Goal: Task Accomplishment & Management: Use online tool/utility

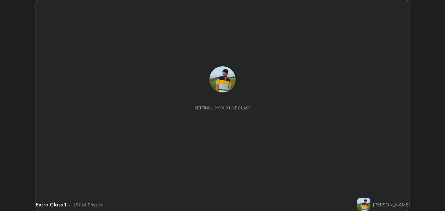
scroll to position [211, 445]
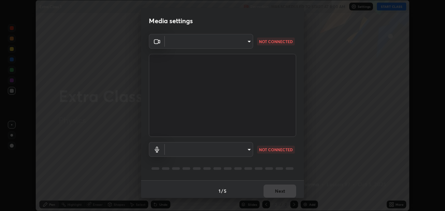
type input "8a437219b1c9d5fef93d1ec40e095ac8837f64dae60836980dab15105ba84f43"
type input "default"
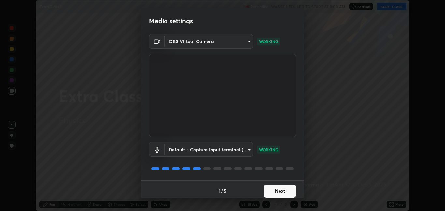
click at [278, 188] on button "Next" at bounding box center [280, 190] width 33 height 13
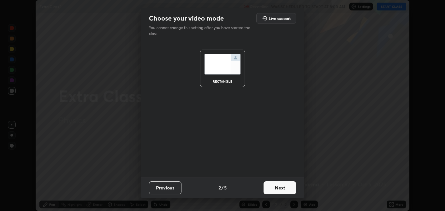
click at [275, 191] on button "Next" at bounding box center [280, 187] width 33 height 13
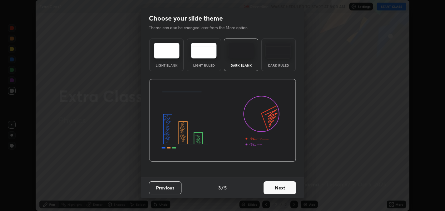
click at [274, 193] on button "Next" at bounding box center [280, 187] width 33 height 13
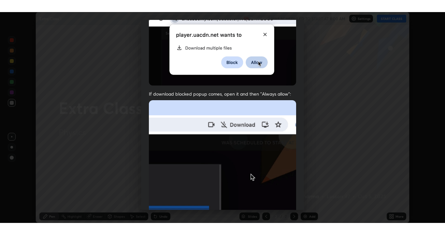
scroll to position [136, 0]
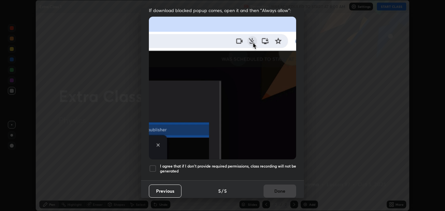
click at [153, 164] on div at bounding box center [153, 168] width 8 height 8
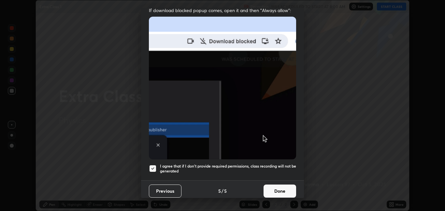
click at [271, 188] on button "Done" at bounding box center [280, 190] width 33 height 13
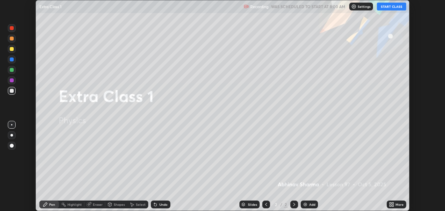
click at [394, 5] on button "START CLASS" at bounding box center [391, 7] width 29 height 8
click at [309, 204] on div "Add" at bounding box center [312, 203] width 6 height 3
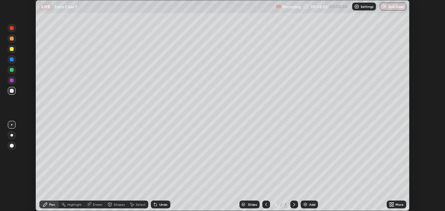
click at [307, 207] on div "Add" at bounding box center [309, 204] width 17 height 8
click at [12, 49] on div at bounding box center [12, 49] width 4 height 4
click at [12, 91] on div at bounding box center [12, 91] width 4 height 4
click at [266, 204] on icon at bounding box center [266, 203] width 5 height 5
click at [297, 204] on div at bounding box center [294, 204] width 8 height 8
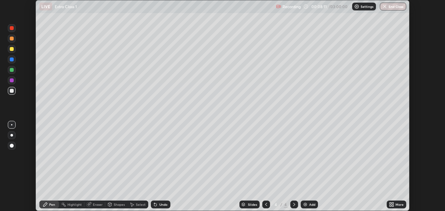
click at [269, 204] on div at bounding box center [266, 204] width 8 height 8
click at [297, 204] on div at bounding box center [294, 204] width 8 height 8
click at [269, 201] on div at bounding box center [266, 204] width 8 height 8
click at [297, 205] on div at bounding box center [294, 204] width 8 height 8
click at [265, 205] on icon at bounding box center [266, 203] width 5 height 5
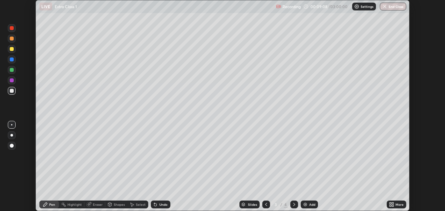
click at [294, 204] on icon at bounding box center [294, 203] width 5 height 5
click at [266, 204] on icon at bounding box center [266, 203] width 5 height 5
click at [294, 204] on icon at bounding box center [294, 203] width 2 height 3
click at [311, 202] on div "Add" at bounding box center [312, 203] width 6 height 3
click at [265, 202] on icon at bounding box center [266, 203] width 5 height 5
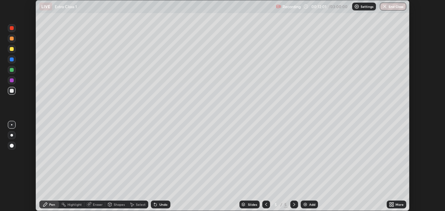
click at [265, 204] on icon at bounding box center [266, 203] width 5 height 5
click at [295, 201] on div at bounding box center [294, 204] width 8 height 8
click at [294, 205] on icon at bounding box center [294, 203] width 2 height 3
click at [99, 204] on div "Eraser" at bounding box center [98, 203] width 10 height 3
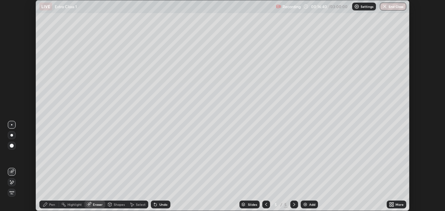
click at [51, 205] on div "Pen" at bounding box center [52, 203] width 6 height 3
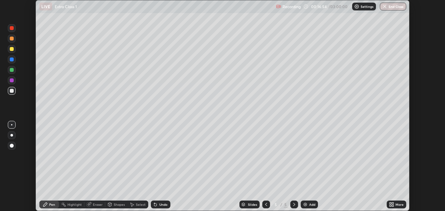
click at [96, 204] on div "Eraser" at bounding box center [98, 203] width 10 height 3
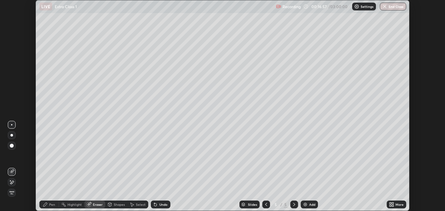
click at [52, 203] on div "Pen" at bounding box center [52, 203] width 6 height 3
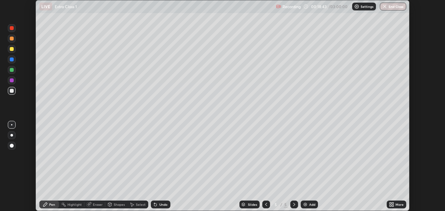
click at [100, 205] on div "Eraser" at bounding box center [98, 203] width 10 height 3
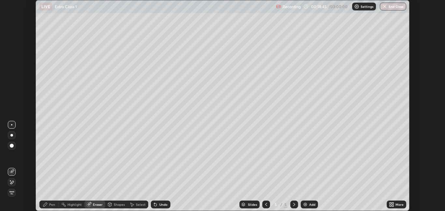
click at [160, 206] on div "Undo" at bounding box center [163, 203] width 8 height 3
click at [48, 205] on div "Pen" at bounding box center [49, 204] width 20 height 8
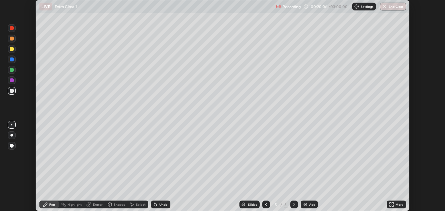
click at [309, 205] on div "Add" at bounding box center [312, 203] width 6 height 3
click at [12, 60] on div at bounding box center [12, 59] width 4 height 4
click at [13, 92] on div at bounding box center [12, 91] width 4 height 4
click at [309, 203] on div "Add" at bounding box center [312, 203] width 6 height 3
click at [309, 205] on div "Add" at bounding box center [312, 203] width 6 height 3
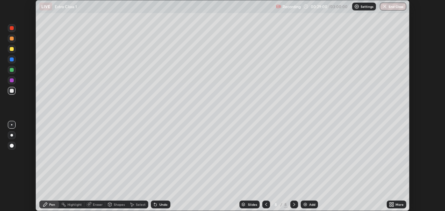
click at [96, 205] on div "Eraser" at bounding box center [98, 203] width 10 height 3
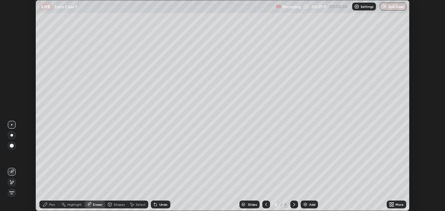
click at [52, 205] on div "Pen" at bounding box center [52, 203] width 6 height 3
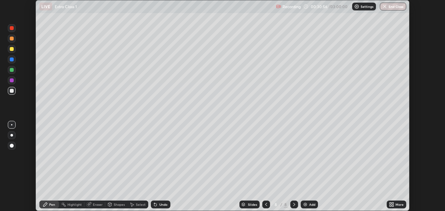
click at [312, 203] on div "Add" at bounding box center [312, 203] width 6 height 3
click at [29, 97] on div "Setting up your live class" at bounding box center [222, 105] width 445 height 211
click at [397, 204] on div "More" at bounding box center [400, 203] width 8 height 3
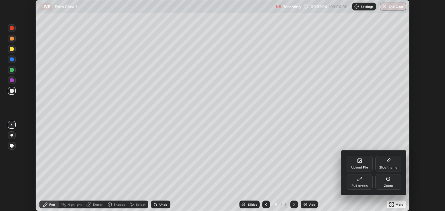
click at [361, 183] on div "Full screen" at bounding box center [360, 182] width 26 height 16
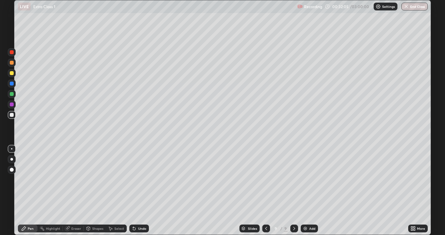
scroll to position [235, 445]
click at [139, 210] on div "Undo" at bounding box center [142, 228] width 8 height 3
click at [76, 210] on div "Eraser" at bounding box center [76, 228] width 10 height 3
click at [32, 210] on div "Pen" at bounding box center [31, 228] width 6 height 3
click at [307, 210] on img at bounding box center [305, 228] width 5 height 5
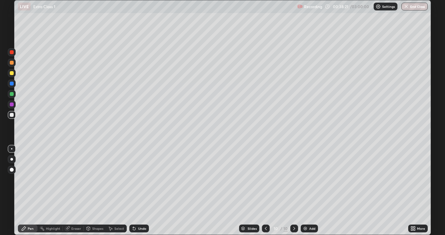
click at [265, 210] on icon at bounding box center [265, 228] width 5 height 5
click at [293, 210] on icon at bounding box center [294, 228] width 5 height 5
click at [268, 210] on div at bounding box center [266, 228] width 8 height 8
click at [297, 210] on div at bounding box center [294, 228] width 8 height 8
click at [265, 210] on icon at bounding box center [265, 228] width 5 height 5
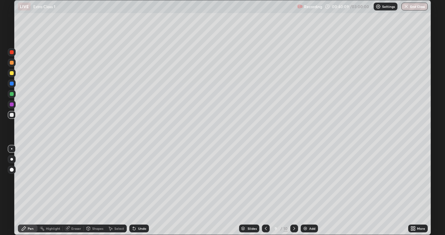
click at [294, 210] on icon at bounding box center [294, 228] width 5 height 5
click at [265, 210] on icon at bounding box center [265, 228] width 5 height 5
click at [294, 210] on icon at bounding box center [294, 228] width 5 height 5
click at [265, 210] on icon at bounding box center [265, 228] width 5 height 5
click at [295, 210] on icon at bounding box center [294, 228] width 5 height 5
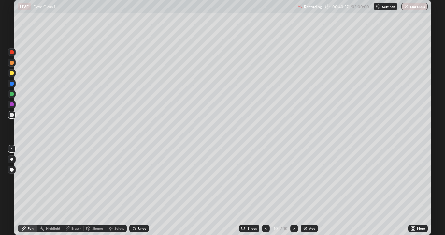
click at [265, 210] on icon at bounding box center [266, 228] width 2 height 3
click at [294, 210] on icon at bounding box center [294, 228] width 5 height 5
click at [266, 210] on icon at bounding box center [265, 228] width 5 height 5
click at [314, 210] on div "Add" at bounding box center [312, 228] width 6 height 3
click at [76, 210] on div "Eraser" at bounding box center [76, 228] width 10 height 3
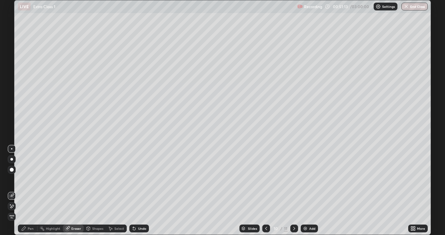
click at [33, 210] on div "Pen" at bounding box center [31, 228] width 6 height 3
click at [13, 95] on div at bounding box center [12, 94] width 4 height 4
click at [12, 114] on div at bounding box center [12, 115] width 4 height 4
click at [13, 75] on div at bounding box center [12, 73] width 4 height 4
click at [13, 93] on div at bounding box center [12, 94] width 4 height 4
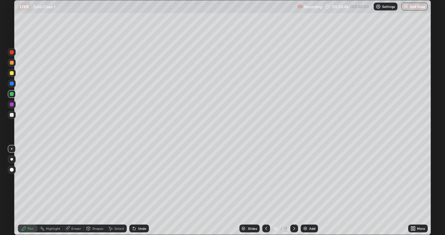
click at [9, 115] on div at bounding box center [12, 115] width 8 height 8
click at [308, 210] on div "Add" at bounding box center [309, 228] width 17 height 8
click at [265, 210] on icon at bounding box center [266, 228] width 5 height 5
click at [292, 210] on div at bounding box center [294, 228] width 8 height 8
click at [139, 210] on div "Undo" at bounding box center [142, 228] width 8 height 3
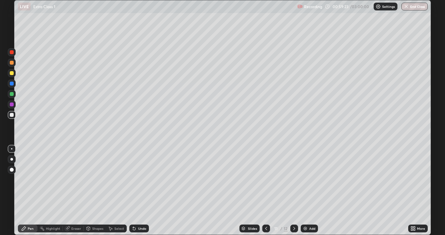
click at [266, 210] on icon at bounding box center [266, 228] width 5 height 5
click at [295, 210] on icon at bounding box center [294, 228] width 5 height 5
click at [266, 210] on icon at bounding box center [266, 228] width 5 height 5
click at [294, 210] on icon at bounding box center [294, 228] width 5 height 5
click at [313, 210] on div "Add" at bounding box center [309, 228] width 17 height 8
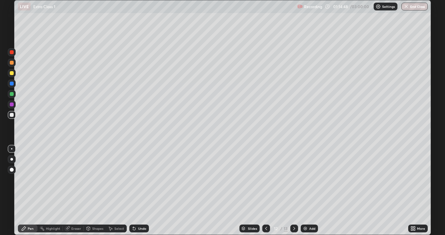
click at [13, 74] on div at bounding box center [12, 73] width 4 height 4
click at [11, 94] on div at bounding box center [12, 94] width 4 height 4
click at [312, 210] on div "Add" at bounding box center [312, 228] width 6 height 3
click at [10, 116] on div at bounding box center [12, 115] width 4 height 4
click at [12, 94] on div at bounding box center [12, 94] width 4 height 4
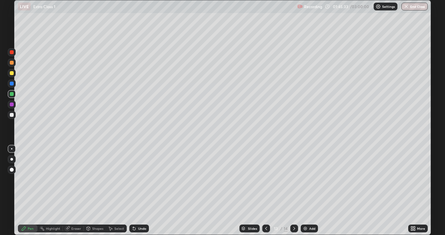
click at [312, 210] on div "Add" at bounding box center [312, 228] width 6 height 3
click at [11, 115] on div at bounding box center [12, 115] width 4 height 4
click at [77, 210] on div "Eraser" at bounding box center [76, 228] width 10 height 3
click at [33, 210] on div "Pen" at bounding box center [31, 228] width 6 height 3
click at [310, 210] on div "Add" at bounding box center [312, 228] width 6 height 3
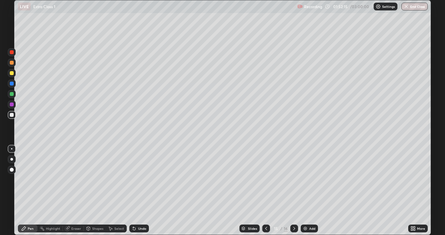
click at [76, 210] on div "Eraser" at bounding box center [76, 228] width 10 height 3
click at [33, 210] on div "Pen" at bounding box center [31, 228] width 6 height 3
click at [13, 72] on div at bounding box center [12, 73] width 4 height 4
click at [14, 65] on div at bounding box center [12, 63] width 8 height 8
click at [13, 116] on div at bounding box center [12, 115] width 4 height 4
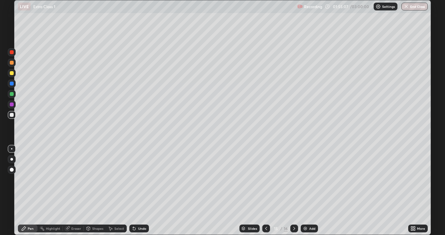
click at [76, 210] on div "Eraser" at bounding box center [76, 228] width 10 height 3
click at [28, 210] on div "Pen" at bounding box center [31, 228] width 6 height 3
click at [12, 74] on div at bounding box center [12, 73] width 4 height 4
click at [11, 116] on div at bounding box center [12, 115] width 4 height 4
click at [75, 210] on div "Eraser" at bounding box center [76, 228] width 10 height 3
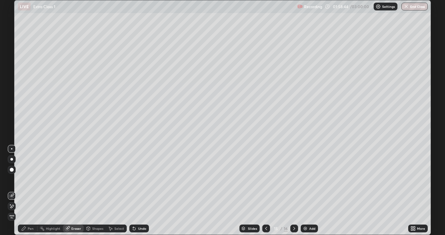
click at [29, 210] on div "Pen" at bounding box center [31, 228] width 6 height 3
click at [14, 66] on div at bounding box center [12, 63] width 8 height 8
click at [14, 116] on div at bounding box center [12, 115] width 8 height 8
click at [309, 228] on div "Add" at bounding box center [312, 228] width 6 height 3
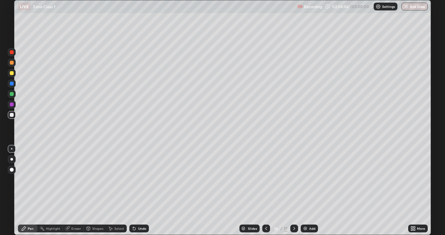
click at [11, 74] on div at bounding box center [12, 73] width 4 height 4
click at [13, 114] on div at bounding box center [12, 115] width 4 height 4
click at [78, 229] on div "Eraser" at bounding box center [76, 228] width 10 height 3
click at [11, 217] on span "Erase all" at bounding box center [11, 217] width 7 height 4
click at [265, 229] on icon at bounding box center [266, 228] width 2 height 3
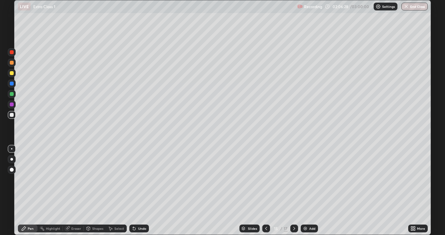
click at [143, 229] on div "Undo" at bounding box center [142, 228] width 8 height 3
click at [141, 229] on div "Undo" at bounding box center [142, 228] width 8 height 3
click at [142, 230] on div "Undo" at bounding box center [142, 228] width 8 height 3
click at [294, 228] on icon at bounding box center [294, 228] width 5 height 5
click at [14, 73] on div at bounding box center [12, 73] width 8 height 8
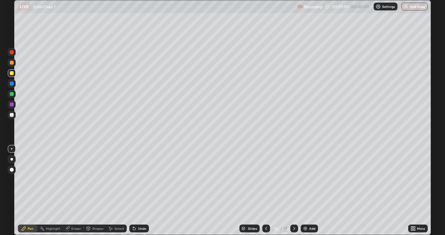
click at [14, 94] on div at bounding box center [12, 94] width 8 height 8
click at [269, 227] on div at bounding box center [266, 228] width 8 height 8
click at [294, 230] on icon at bounding box center [294, 228] width 5 height 5
click at [11, 114] on div at bounding box center [12, 115] width 4 height 4
click at [309, 228] on div "Add" at bounding box center [312, 228] width 6 height 3
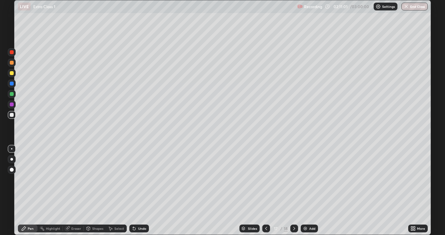
click at [138, 229] on div "Undo" at bounding box center [142, 228] width 8 height 3
click at [12, 73] on div at bounding box center [12, 73] width 4 height 4
click at [12, 115] on div at bounding box center [12, 115] width 4 height 4
click at [14, 65] on div at bounding box center [12, 63] width 8 height 8
click at [10, 91] on div at bounding box center [12, 94] width 8 height 8
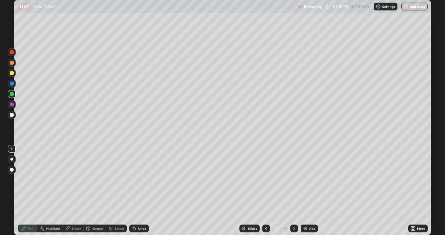
click at [11, 117] on div at bounding box center [12, 115] width 8 height 8
click at [15, 64] on div at bounding box center [12, 63] width 8 height 8
click at [15, 94] on div at bounding box center [12, 94] width 8 height 8
click at [12, 116] on div at bounding box center [12, 115] width 4 height 4
click at [13, 106] on div at bounding box center [12, 104] width 8 height 8
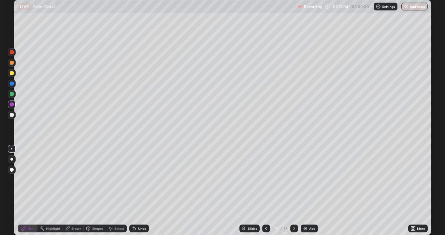
click at [75, 228] on div "Eraser" at bounding box center [76, 228] width 10 height 3
click at [29, 231] on div "Pen" at bounding box center [28, 228] width 20 height 8
click at [13, 115] on div at bounding box center [12, 115] width 4 height 4
click at [314, 231] on div "Add" at bounding box center [309, 228] width 17 height 8
click at [15, 116] on div at bounding box center [12, 115] width 8 height 8
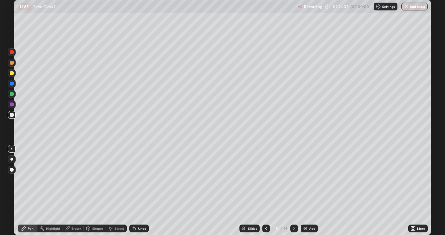
click at [78, 231] on div "Eraser" at bounding box center [73, 228] width 21 height 8
click at [13, 217] on span "Erase all" at bounding box center [11, 217] width 7 height 4
click at [265, 227] on icon at bounding box center [266, 228] width 5 height 5
click at [310, 228] on div "Add" at bounding box center [312, 228] width 6 height 3
click at [12, 61] on div at bounding box center [12, 63] width 4 height 4
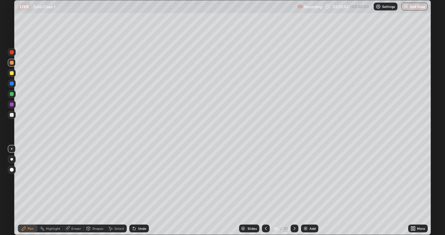
click at [136, 229] on div "Undo" at bounding box center [139, 228] width 20 height 8
click at [13, 115] on div at bounding box center [12, 115] width 4 height 4
click at [14, 94] on div at bounding box center [12, 94] width 8 height 8
click at [138, 230] on div "Undo" at bounding box center [142, 228] width 8 height 3
click at [138, 230] on div "Undo" at bounding box center [139, 228] width 20 height 8
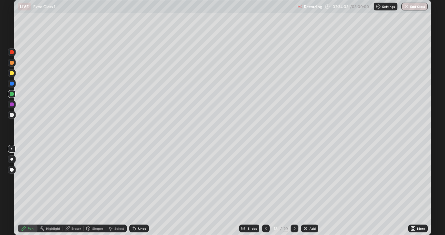
click at [137, 229] on div "Undo" at bounding box center [139, 228] width 20 height 8
click at [137, 228] on div "Undo" at bounding box center [139, 228] width 20 height 8
click at [138, 227] on div "Undo" at bounding box center [142, 228] width 8 height 3
click at [114, 228] on div "Select" at bounding box center [119, 228] width 10 height 3
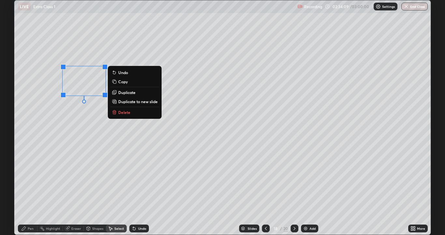
click at [125, 112] on p "Delete" at bounding box center [124, 112] width 12 height 5
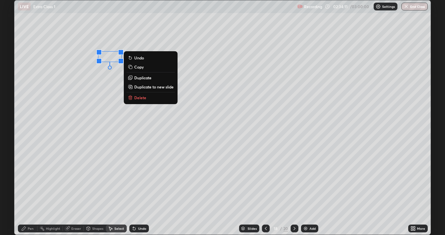
click at [141, 97] on p "Delete" at bounding box center [140, 97] width 12 height 5
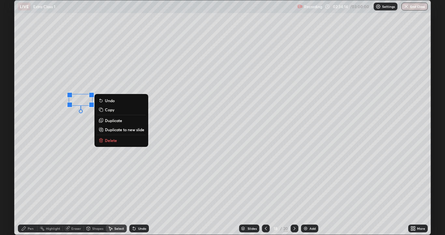
click at [114, 140] on p "Delete" at bounding box center [111, 140] width 12 height 5
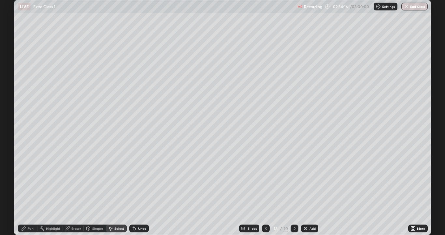
click at [31, 228] on div "Pen" at bounding box center [31, 228] width 6 height 3
click at [13, 115] on div at bounding box center [12, 115] width 4 height 4
click at [11, 84] on div at bounding box center [12, 84] width 4 height 4
click at [12, 114] on div at bounding box center [12, 115] width 4 height 4
click at [14, 95] on div at bounding box center [12, 94] width 8 height 8
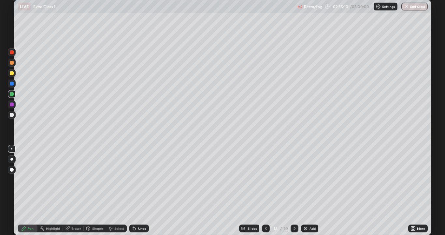
click at [11, 116] on div at bounding box center [12, 115] width 4 height 4
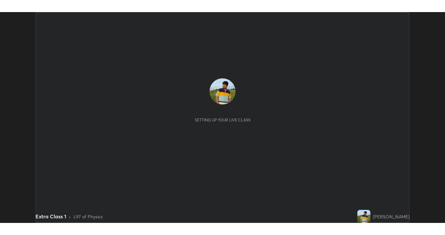
scroll to position [211, 445]
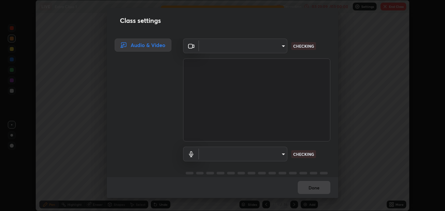
type input "8a437219b1c9d5fef93d1ec40e095ac8837f64dae60836980dab15105ba84f43"
type input "default"
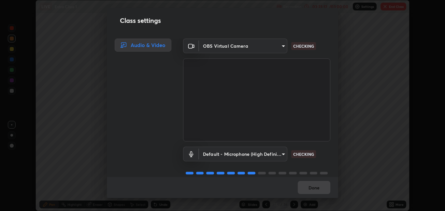
click at [313, 188] on div "Done" at bounding box center [222, 187] width 231 height 21
click at [310, 187] on div "Done" at bounding box center [222, 187] width 231 height 21
click at [314, 189] on div "Done" at bounding box center [222, 187] width 231 height 21
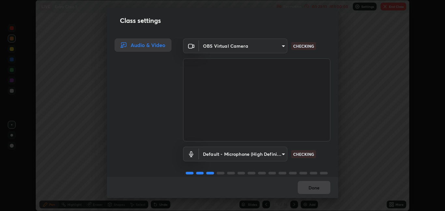
click at [313, 188] on div "Done" at bounding box center [222, 187] width 231 height 21
click at [313, 189] on div "Done" at bounding box center [222, 187] width 231 height 21
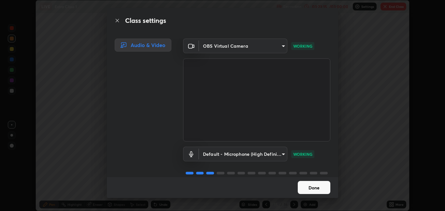
click at [314, 188] on button "Done" at bounding box center [314, 187] width 33 height 13
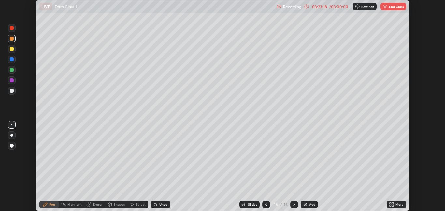
click at [393, 6] on button "End Class" at bounding box center [394, 7] width 26 height 8
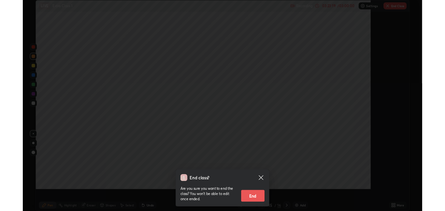
scroll to position [235, 445]
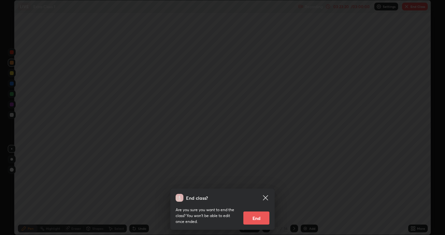
click at [259, 210] on button "End" at bounding box center [257, 217] width 26 height 13
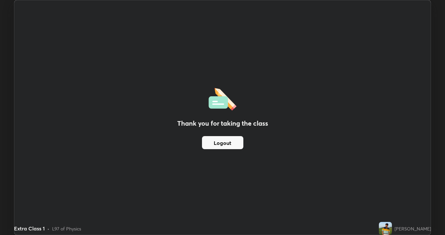
click at [222, 104] on img at bounding box center [223, 98] width 28 height 25
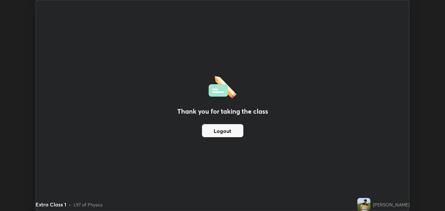
scroll to position [32392, 32157]
click at [208, 127] on button "Logout" at bounding box center [222, 130] width 41 height 13
click at [221, 91] on img at bounding box center [223, 86] width 28 height 25
click at [209, 132] on button "Logout" at bounding box center [222, 130] width 41 height 13
click at [211, 132] on button "Logout" at bounding box center [222, 130] width 41 height 13
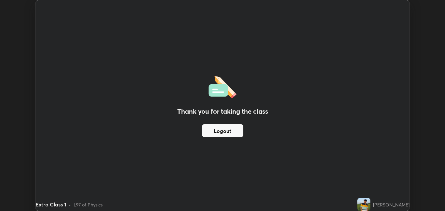
click at [224, 132] on button "Logout" at bounding box center [222, 130] width 41 height 13
click at [368, 204] on img at bounding box center [364, 204] width 13 height 13
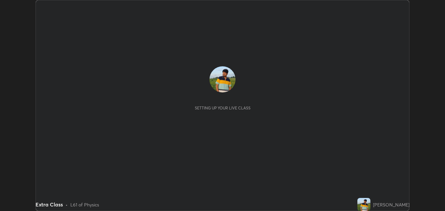
scroll to position [211, 445]
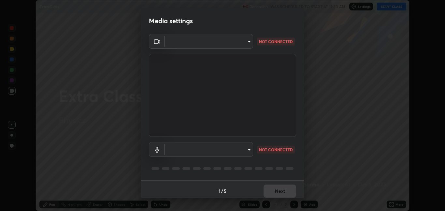
type input "8a437219b1c9d5fef93d1ec40e095ac8837f64dae60836980dab15105ba84f43"
type input "default"
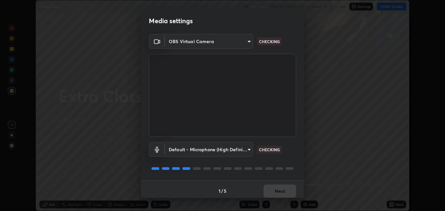
scroll to position [3, 0]
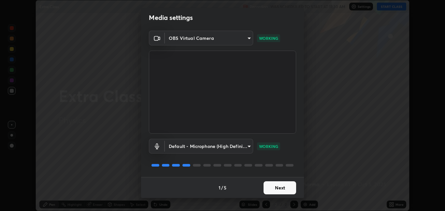
click at [286, 190] on button "Next" at bounding box center [280, 187] width 33 height 13
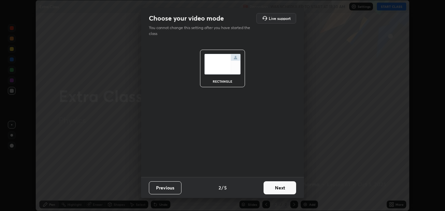
scroll to position [0, 0]
click at [285, 189] on button "Next" at bounding box center [280, 187] width 33 height 13
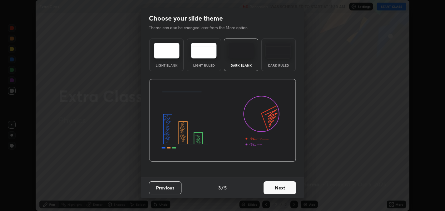
click at [284, 189] on button "Next" at bounding box center [280, 187] width 33 height 13
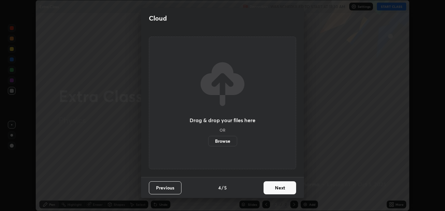
click at [286, 188] on button "Next" at bounding box center [280, 187] width 33 height 13
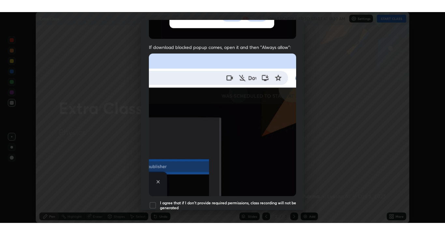
scroll to position [136, 0]
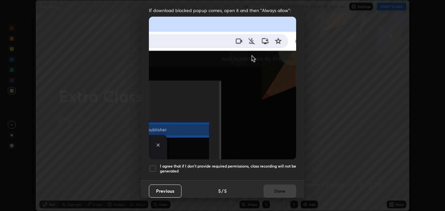
click at [152, 166] on div at bounding box center [153, 168] width 8 height 8
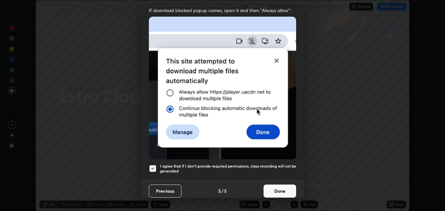
click at [272, 190] on button "Done" at bounding box center [280, 190] width 33 height 13
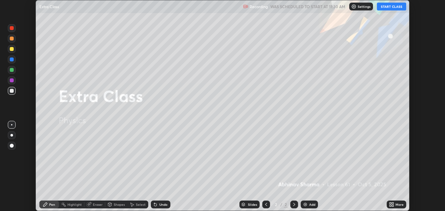
click at [388, 6] on button "START CLASS" at bounding box center [391, 7] width 29 height 8
click at [393, 204] on icon at bounding box center [391, 203] width 5 height 5
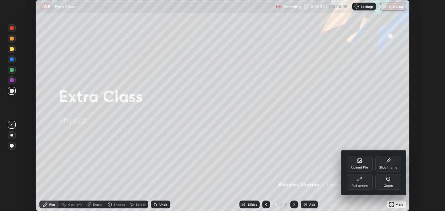
click at [363, 185] on div "Full screen" at bounding box center [360, 185] width 16 height 3
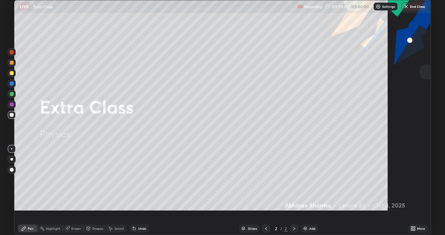
scroll to position [235, 445]
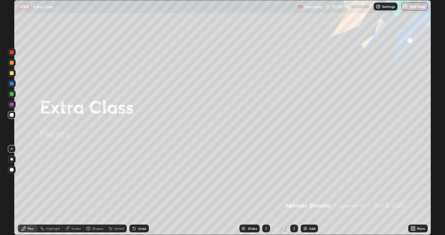
click at [310, 210] on div "Add" at bounding box center [312, 228] width 6 height 3
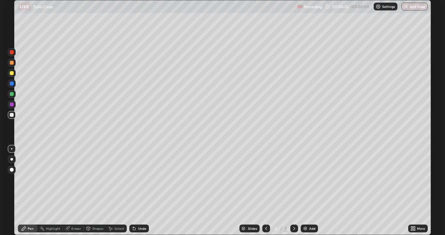
click at [13, 94] on div at bounding box center [12, 94] width 4 height 4
click at [11, 115] on div at bounding box center [12, 115] width 4 height 4
click at [309, 210] on div "Add" at bounding box center [312, 228] width 6 height 3
click at [133, 210] on icon at bounding box center [133, 227] width 1 height 1
click at [12, 94] on div at bounding box center [12, 94] width 4 height 4
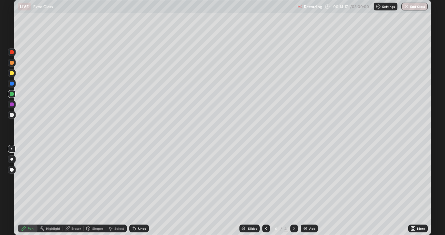
click at [12, 114] on div at bounding box center [12, 115] width 4 height 4
click at [77, 210] on div "Eraser" at bounding box center [76, 228] width 10 height 3
click at [28, 210] on div "Pen" at bounding box center [28, 228] width 20 height 8
click at [12, 72] on div at bounding box center [12, 73] width 4 height 4
click at [10, 114] on div at bounding box center [12, 115] width 4 height 4
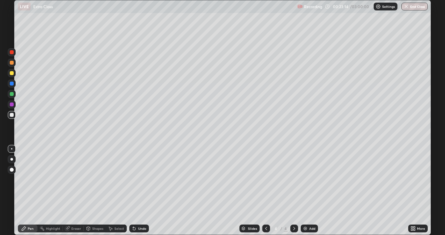
click at [308, 210] on div "Add" at bounding box center [309, 228] width 17 height 8
click at [14, 95] on div at bounding box center [12, 94] width 8 height 8
click at [11, 115] on div at bounding box center [12, 115] width 4 height 4
click at [269, 210] on div at bounding box center [266, 228] width 8 height 8
click at [12, 64] on div at bounding box center [12, 63] width 4 height 4
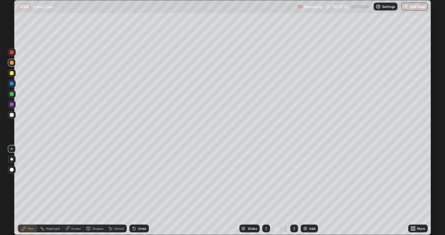
click at [13, 116] on div at bounding box center [12, 115] width 4 height 4
click at [294, 210] on icon at bounding box center [294, 228] width 5 height 5
click at [135, 210] on icon at bounding box center [134, 228] width 5 height 5
click at [143, 210] on div "Undo" at bounding box center [142, 228] width 8 height 3
click at [13, 75] on div at bounding box center [12, 73] width 8 height 8
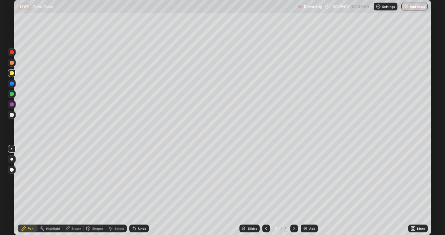
click at [137, 210] on div "Undo" at bounding box center [139, 228] width 20 height 8
click at [136, 210] on div "Undo" at bounding box center [139, 228] width 20 height 8
click at [11, 115] on div at bounding box center [12, 115] width 4 height 4
click at [12, 94] on div at bounding box center [12, 94] width 4 height 4
click at [13, 116] on div at bounding box center [12, 115] width 4 height 4
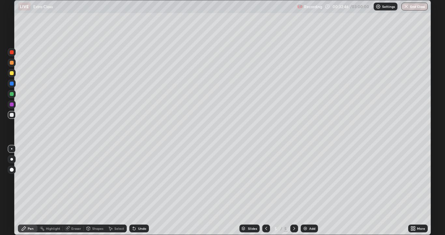
click at [142, 210] on div "Undo" at bounding box center [142, 228] width 8 height 3
click at [11, 74] on div at bounding box center [12, 73] width 4 height 4
click at [14, 117] on div at bounding box center [12, 115] width 8 height 8
click at [311, 210] on div "Add" at bounding box center [312, 228] width 6 height 3
click at [266, 210] on icon at bounding box center [266, 228] width 5 height 5
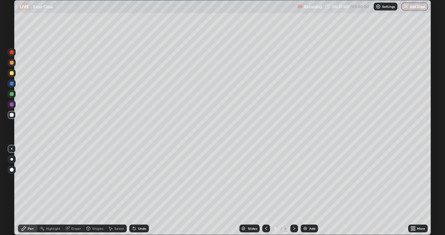
click at [293, 210] on icon at bounding box center [294, 228] width 5 height 5
click at [266, 210] on icon at bounding box center [266, 228] width 5 height 5
click at [297, 210] on div at bounding box center [294, 228] width 8 height 8
click at [12, 94] on div at bounding box center [12, 94] width 4 height 4
click at [10, 115] on div at bounding box center [12, 115] width 4 height 4
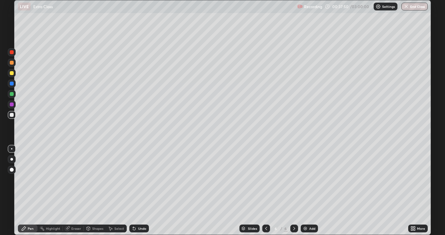
click at [266, 210] on icon at bounding box center [266, 228] width 5 height 5
click at [296, 210] on div at bounding box center [294, 228] width 8 height 8
click at [12, 62] on div at bounding box center [12, 63] width 4 height 4
click at [269, 210] on div at bounding box center [266, 228] width 8 height 8
click at [294, 210] on icon at bounding box center [294, 228] width 5 height 5
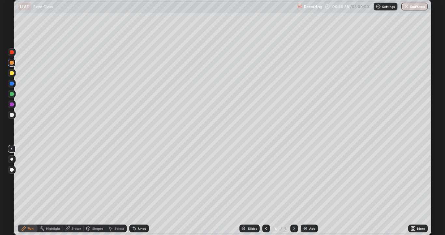
click at [269, 210] on div at bounding box center [266, 228] width 8 height 8
click at [294, 210] on icon at bounding box center [294, 228] width 2 height 3
click at [309, 210] on div "Add" at bounding box center [312, 228] width 6 height 3
click at [14, 116] on div at bounding box center [12, 115] width 8 height 8
click at [266, 210] on icon at bounding box center [266, 228] width 5 height 5
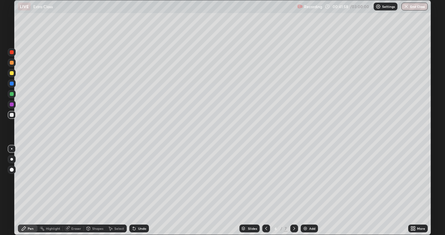
click at [266, 210] on icon at bounding box center [266, 228] width 2 height 3
click at [266, 210] on icon at bounding box center [266, 228] width 5 height 5
click at [294, 210] on icon at bounding box center [294, 228] width 5 height 5
click at [296, 210] on div at bounding box center [294, 228] width 8 height 8
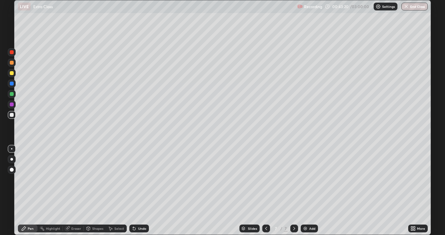
click at [136, 210] on div "Undo" at bounding box center [139, 228] width 20 height 8
click at [77, 210] on div "Eraser" at bounding box center [76, 228] width 10 height 3
click at [29, 210] on div "Pen" at bounding box center [31, 228] width 6 height 3
click at [75, 210] on div "Eraser" at bounding box center [76, 228] width 10 height 3
click at [28, 210] on div "Pen" at bounding box center [31, 228] width 6 height 3
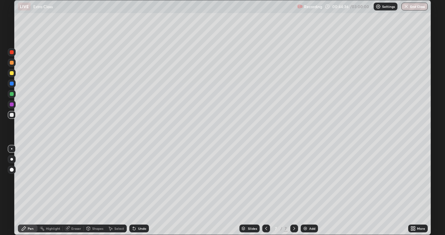
click at [12, 95] on div at bounding box center [12, 94] width 4 height 4
click at [12, 52] on div at bounding box center [12, 52] width 4 height 4
click at [135, 210] on icon at bounding box center [134, 228] width 5 height 5
click at [12, 75] on div at bounding box center [12, 73] width 4 height 4
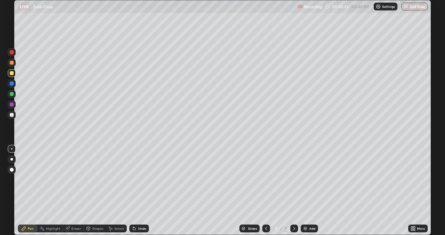
click at [11, 114] on div at bounding box center [12, 115] width 4 height 4
click at [266, 210] on icon at bounding box center [266, 228] width 5 height 5
click at [265, 210] on icon at bounding box center [266, 228] width 5 height 5
click at [294, 210] on icon at bounding box center [294, 228] width 5 height 5
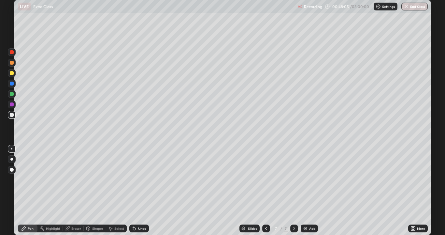
click at [13, 84] on div at bounding box center [12, 84] width 4 height 4
click at [11, 115] on div at bounding box center [12, 115] width 4 height 4
click at [13, 84] on div at bounding box center [12, 84] width 4 height 4
click at [10, 115] on div at bounding box center [12, 115] width 4 height 4
click at [143, 210] on div "Undo" at bounding box center [142, 228] width 8 height 3
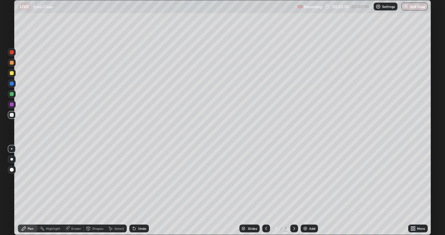
click at [141, 210] on div "Undo" at bounding box center [142, 228] width 8 height 3
click at [140, 210] on div "Undo" at bounding box center [142, 228] width 8 height 3
click at [10, 103] on div at bounding box center [12, 104] width 4 height 4
click at [13, 93] on div at bounding box center [12, 94] width 4 height 4
click at [13, 117] on div at bounding box center [12, 115] width 8 height 8
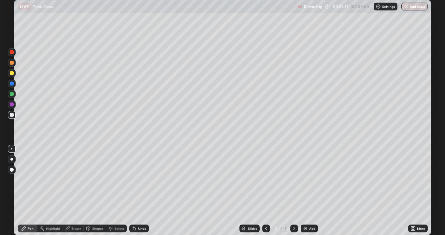
click at [308, 210] on div "Add" at bounding box center [309, 228] width 17 height 8
click at [78, 210] on div "Eraser" at bounding box center [76, 228] width 10 height 3
click at [34, 210] on div "Pen" at bounding box center [28, 228] width 20 height 8
click at [14, 83] on div at bounding box center [12, 84] width 8 height 8
click at [14, 115] on div at bounding box center [12, 115] width 8 height 8
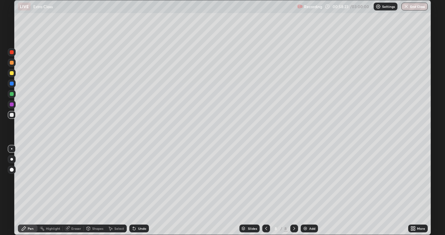
click at [118, 210] on div "Select" at bounding box center [119, 228] width 10 height 3
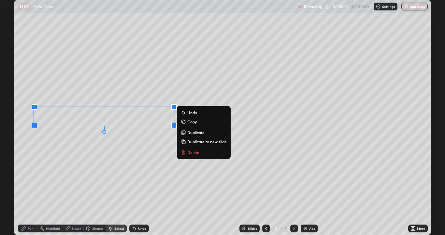
click at [187, 152] on p "Delete" at bounding box center [193, 152] width 12 height 5
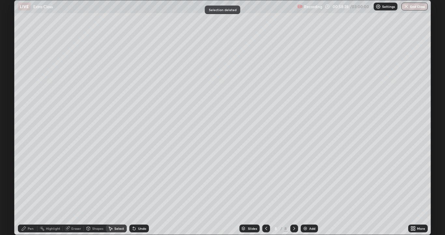
click at [30, 210] on div "Pen" at bounding box center [28, 228] width 20 height 8
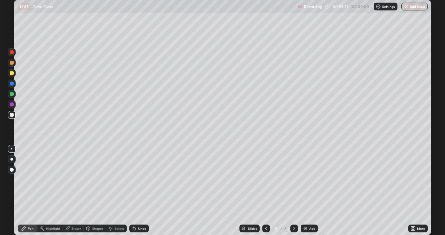
click at [74, 210] on div "Eraser" at bounding box center [76, 228] width 10 height 3
click at [27, 210] on div "Pen" at bounding box center [28, 228] width 20 height 8
click at [308, 210] on div "Add" at bounding box center [309, 228] width 17 height 8
click at [266, 210] on div at bounding box center [266, 228] width 8 height 8
click at [11, 62] on div at bounding box center [12, 63] width 4 height 4
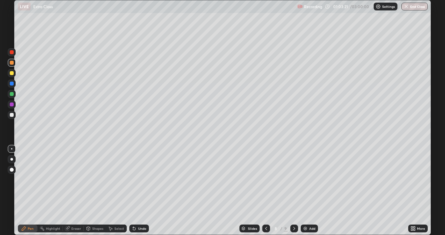
click at [15, 116] on div at bounding box center [12, 115] width 8 height 8
click at [12, 83] on div at bounding box center [12, 84] width 4 height 4
click at [13, 95] on div at bounding box center [12, 94] width 4 height 4
click at [13, 63] on div at bounding box center [12, 63] width 4 height 4
click at [12, 84] on div at bounding box center [12, 84] width 4 height 4
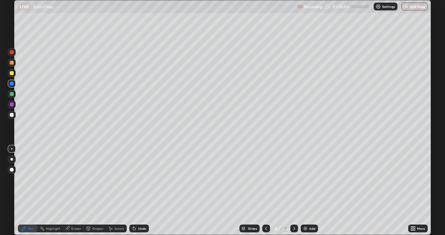
click at [141, 210] on div "Undo" at bounding box center [142, 228] width 8 height 3
click at [10, 119] on div at bounding box center [12, 115] width 8 height 10
click at [141, 210] on div "Undo" at bounding box center [142, 228] width 8 height 3
click at [139, 210] on div "Undo" at bounding box center [142, 228] width 8 height 3
click at [143, 210] on div "Undo" at bounding box center [142, 228] width 8 height 3
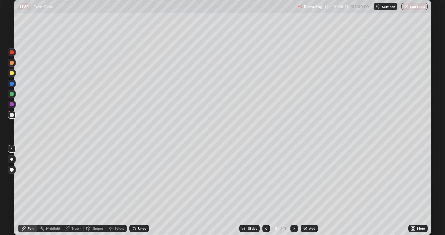
click at [141, 210] on div "Undo" at bounding box center [142, 228] width 8 height 3
click at [145, 210] on div "Undo" at bounding box center [142, 228] width 8 height 3
click at [12, 83] on div at bounding box center [12, 84] width 4 height 4
click at [12, 65] on div at bounding box center [12, 63] width 8 height 8
click at [12, 106] on div at bounding box center [12, 104] width 4 height 4
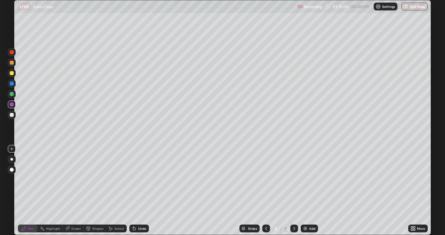
click at [12, 114] on div at bounding box center [12, 115] width 4 height 4
click at [140, 210] on div "Undo" at bounding box center [142, 228] width 8 height 3
click at [138, 210] on div "Undo" at bounding box center [142, 228] width 8 height 3
click at [138, 210] on div "Undo" at bounding box center [139, 228] width 20 height 8
click at [138, 210] on div "Undo" at bounding box center [142, 228] width 8 height 3
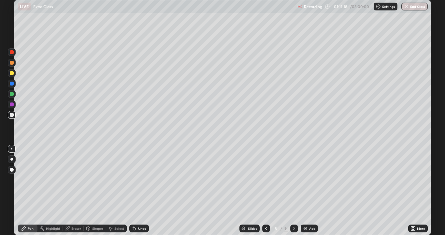
click at [135, 210] on icon at bounding box center [134, 228] width 5 height 5
click at [15, 84] on div at bounding box center [12, 84] width 8 height 8
click at [12, 114] on div at bounding box center [12, 115] width 4 height 4
click at [313, 210] on div "Add" at bounding box center [309, 228] width 17 height 8
click at [12, 83] on div at bounding box center [12, 84] width 4 height 4
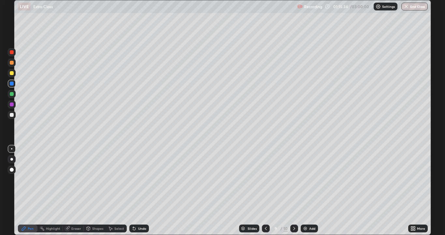
click at [11, 115] on div at bounding box center [12, 115] width 4 height 4
click at [13, 95] on div at bounding box center [12, 94] width 4 height 4
click at [12, 64] on div at bounding box center [12, 63] width 4 height 4
click at [13, 113] on div at bounding box center [12, 115] width 4 height 4
click at [143, 210] on div "Undo" at bounding box center [142, 228] width 8 height 3
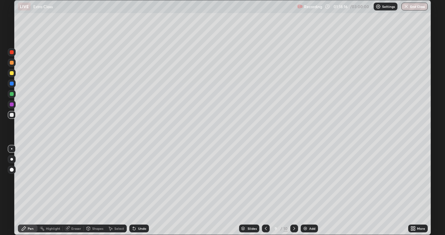
click at [144, 210] on div "Undo" at bounding box center [142, 228] width 8 height 3
click at [12, 63] on div at bounding box center [12, 63] width 4 height 4
click at [10, 114] on div at bounding box center [12, 115] width 4 height 4
click at [13, 74] on div at bounding box center [12, 73] width 4 height 4
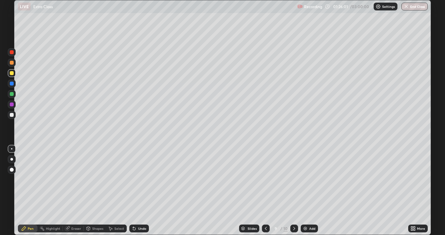
click at [15, 115] on div at bounding box center [12, 115] width 8 height 8
click at [308, 210] on div "Add" at bounding box center [309, 228] width 17 height 8
click at [76, 210] on div "Eraser" at bounding box center [76, 228] width 10 height 3
click at [32, 210] on div "Pen" at bounding box center [28, 228] width 20 height 8
click at [266, 210] on icon at bounding box center [266, 228] width 5 height 5
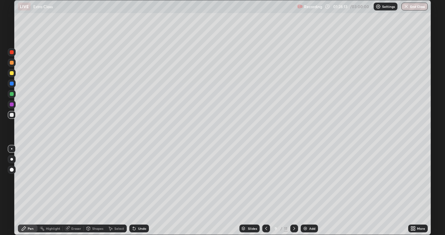
click at [293, 210] on icon at bounding box center [294, 228] width 5 height 5
click at [266, 210] on icon at bounding box center [266, 228] width 5 height 5
click at [296, 210] on icon at bounding box center [294, 228] width 5 height 5
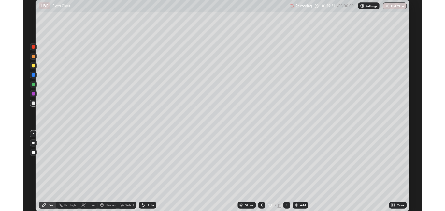
scroll to position [235, 445]
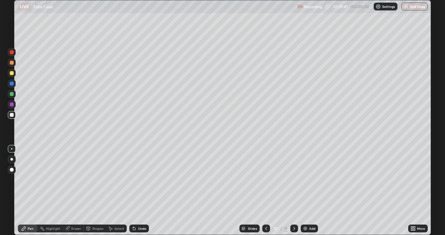
click at [269, 227] on div at bounding box center [266, 228] width 8 height 8
click at [297, 228] on div at bounding box center [294, 228] width 8 height 8
click at [266, 230] on icon at bounding box center [266, 228] width 5 height 5
click at [294, 228] on icon at bounding box center [294, 228] width 5 height 5
click at [266, 228] on icon at bounding box center [266, 228] width 5 height 5
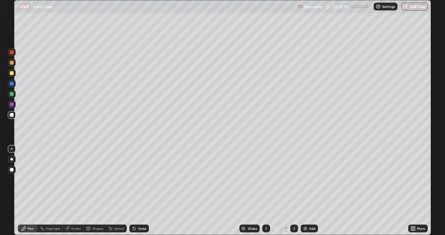
click at [296, 229] on div at bounding box center [294, 228] width 8 height 8
click at [297, 230] on div at bounding box center [294, 228] width 8 height 8
click at [78, 228] on div "Eraser" at bounding box center [76, 228] width 10 height 3
click at [12, 217] on span "Erase all" at bounding box center [11, 217] width 7 height 4
click at [266, 228] on icon at bounding box center [266, 228] width 5 height 5
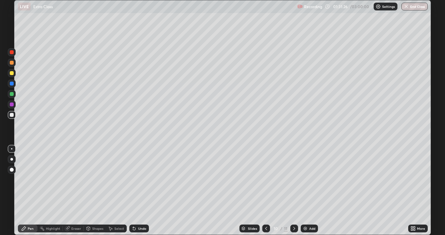
click at [294, 228] on icon at bounding box center [294, 228] width 5 height 5
click at [15, 96] on div at bounding box center [12, 94] width 8 height 8
click at [311, 229] on div "Add" at bounding box center [312, 228] width 6 height 3
click at [10, 115] on div at bounding box center [12, 115] width 4 height 4
click at [262, 228] on div at bounding box center [266, 228] width 8 height 8
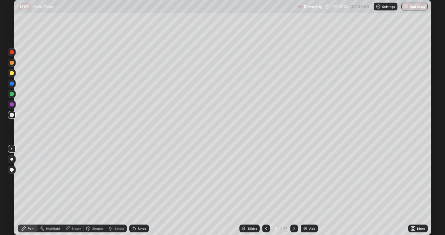
click at [13, 84] on div at bounding box center [12, 84] width 4 height 4
click at [14, 116] on div at bounding box center [12, 115] width 8 height 8
click at [10, 94] on div at bounding box center [12, 94] width 4 height 4
click at [12, 104] on div at bounding box center [12, 104] width 4 height 4
click at [12, 74] on div at bounding box center [12, 73] width 4 height 4
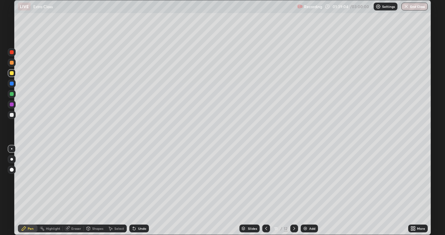
click at [10, 114] on div at bounding box center [12, 115] width 4 height 4
click at [266, 229] on icon at bounding box center [266, 228] width 5 height 5
click at [265, 229] on icon at bounding box center [266, 228] width 5 height 5
click at [293, 230] on icon at bounding box center [294, 228] width 2 height 3
click at [294, 231] on div at bounding box center [294, 228] width 8 height 8
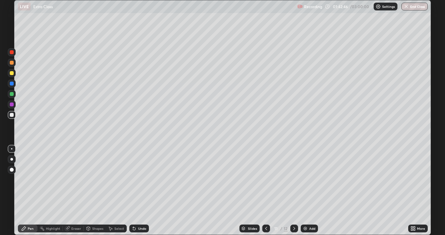
click at [266, 228] on icon at bounding box center [266, 228] width 5 height 5
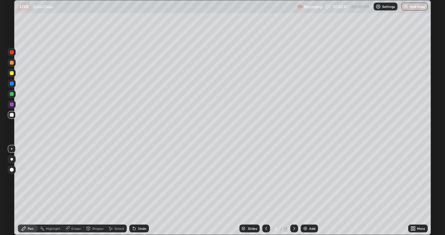
click at [268, 227] on div at bounding box center [266, 228] width 8 height 8
click at [266, 228] on icon at bounding box center [266, 228] width 5 height 5
click at [269, 228] on div at bounding box center [266, 228] width 8 height 8
click at [269, 230] on div at bounding box center [266, 228] width 8 height 8
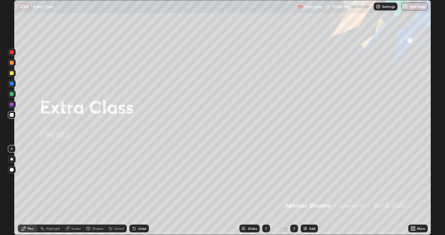
click at [268, 228] on div at bounding box center [266, 228] width 8 height 8
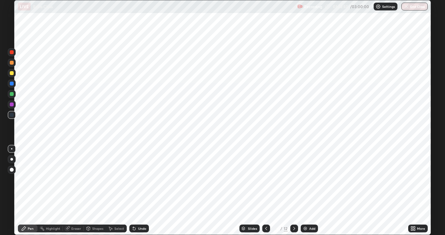
click at [297, 230] on div at bounding box center [294, 228] width 8 height 8
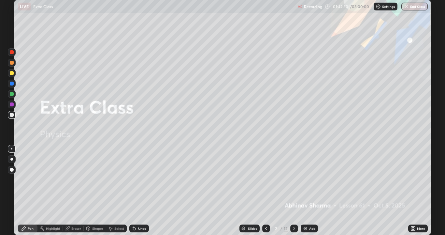
click at [296, 229] on icon at bounding box center [294, 228] width 5 height 5
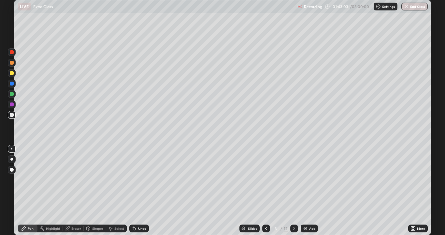
click at [294, 228] on icon at bounding box center [294, 228] width 5 height 5
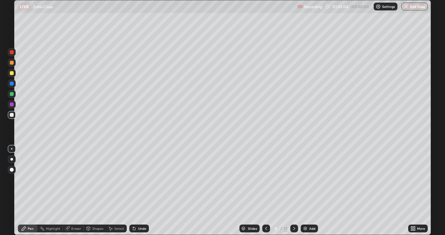
click at [294, 228] on icon at bounding box center [294, 228] width 5 height 5
click at [296, 230] on icon at bounding box center [294, 228] width 5 height 5
click at [296, 230] on div at bounding box center [294, 228] width 8 height 8
click at [294, 228] on icon at bounding box center [294, 228] width 5 height 5
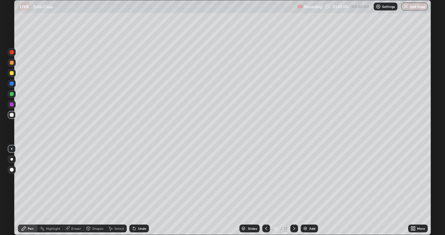
click at [297, 230] on div at bounding box center [294, 228] width 8 height 8
click at [306, 227] on img at bounding box center [305, 228] width 5 height 5
click at [12, 61] on div at bounding box center [12, 63] width 4 height 4
click at [12, 94] on div at bounding box center [12, 94] width 4 height 4
click at [12, 115] on div at bounding box center [12, 115] width 4 height 4
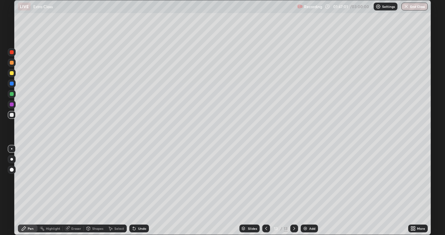
click at [76, 229] on div "Eraser" at bounding box center [76, 228] width 10 height 3
click at [29, 228] on div "Pen" at bounding box center [31, 228] width 6 height 3
click at [71, 229] on div "Eraser" at bounding box center [73, 228] width 21 height 8
click at [32, 228] on div "Pen" at bounding box center [31, 228] width 6 height 3
click at [11, 83] on div at bounding box center [12, 84] width 4 height 4
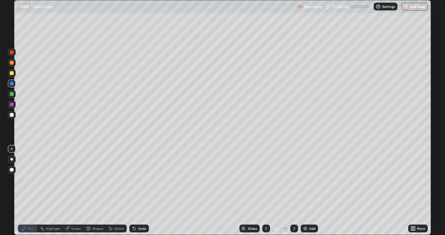
click at [15, 54] on div at bounding box center [12, 52] width 8 height 8
click at [11, 116] on div at bounding box center [12, 115] width 4 height 4
click at [267, 231] on div at bounding box center [266, 228] width 8 height 8
click at [266, 228] on icon at bounding box center [266, 228] width 5 height 5
click at [268, 229] on div at bounding box center [266, 228] width 8 height 8
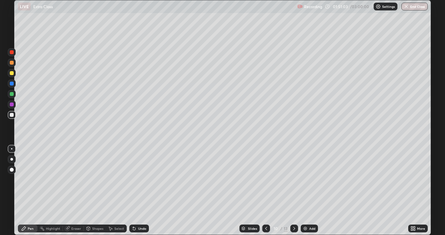
click at [266, 228] on icon at bounding box center [266, 228] width 5 height 5
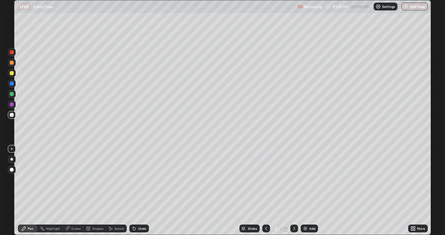
click at [266, 228] on icon at bounding box center [266, 228] width 5 height 5
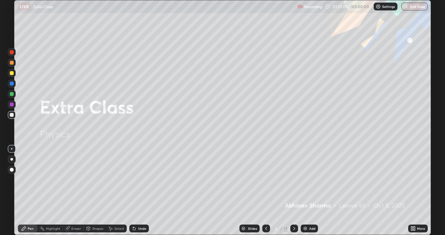
click at [266, 228] on icon at bounding box center [266, 228] width 5 height 5
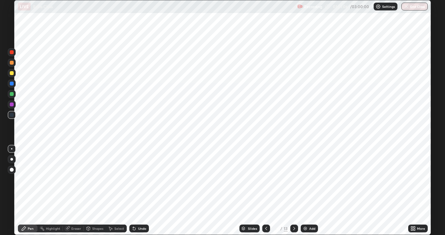
click at [294, 228] on icon at bounding box center [294, 228] width 5 height 5
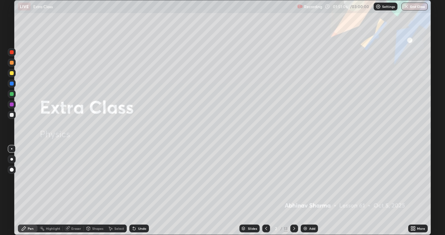
click at [295, 226] on icon at bounding box center [294, 228] width 5 height 5
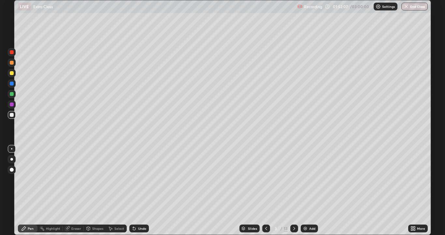
click at [294, 228] on icon at bounding box center [294, 228] width 5 height 5
click at [294, 229] on icon at bounding box center [294, 228] width 5 height 5
click at [296, 230] on icon at bounding box center [294, 228] width 5 height 5
click at [294, 230] on icon at bounding box center [294, 228] width 5 height 5
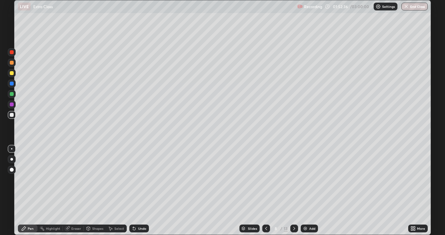
click at [294, 228] on icon at bounding box center [294, 228] width 5 height 5
click at [296, 226] on icon at bounding box center [294, 228] width 5 height 5
click at [294, 228] on icon at bounding box center [294, 228] width 5 height 5
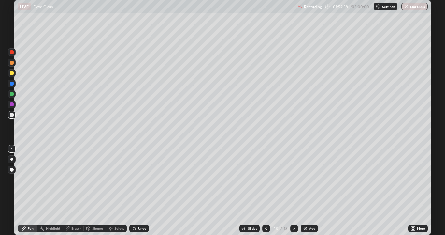
click at [266, 228] on icon at bounding box center [266, 228] width 5 height 5
click at [265, 230] on icon at bounding box center [266, 228] width 5 height 5
click at [266, 228] on icon at bounding box center [266, 228] width 5 height 5
click at [265, 228] on icon at bounding box center [266, 228] width 5 height 5
click at [294, 228] on icon at bounding box center [294, 228] width 5 height 5
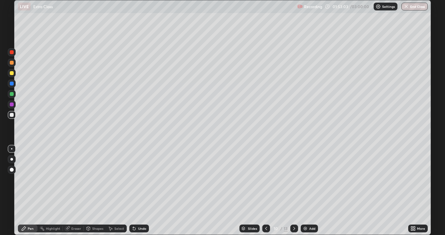
click at [265, 229] on icon at bounding box center [266, 228] width 5 height 5
click at [265, 230] on icon at bounding box center [266, 228] width 5 height 5
click at [265, 231] on div at bounding box center [266, 228] width 8 height 8
click at [265, 230] on icon at bounding box center [266, 228] width 5 height 5
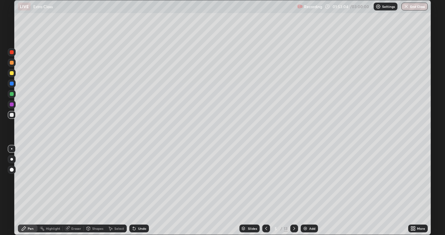
click at [266, 230] on icon at bounding box center [266, 228] width 5 height 5
click at [265, 230] on icon at bounding box center [266, 228] width 5 height 5
click at [266, 230] on icon at bounding box center [266, 228] width 2 height 3
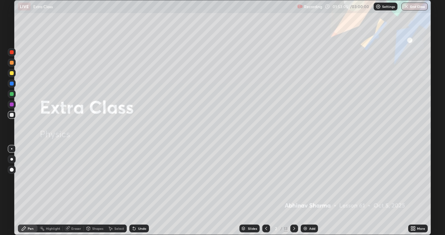
click at [266, 229] on icon at bounding box center [266, 228] width 5 height 5
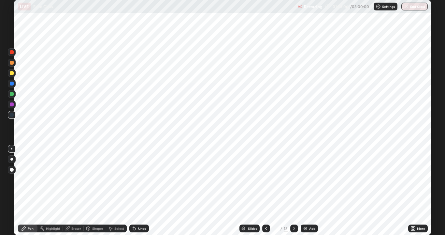
click at [293, 228] on icon at bounding box center [294, 228] width 5 height 5
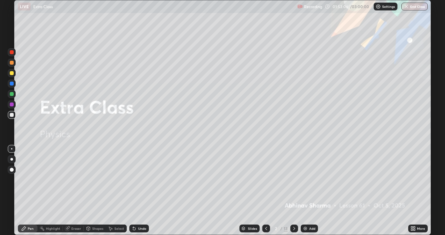
click at [293, 229] on icon at bounding box center [294, 228] width 5 height 5
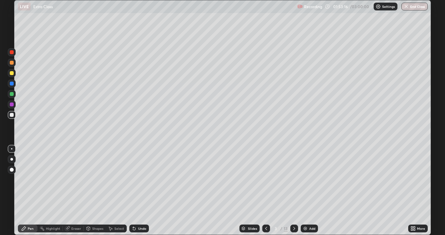
click at [266, 230] on icon at bounding box center [266, 228] width 5 height 5
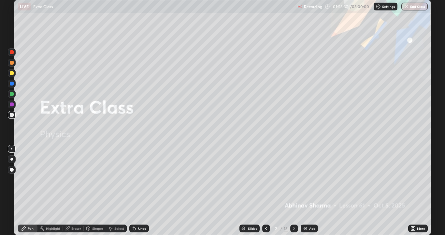
click at [69, 228] on icon at bounding box center [67, 228] width 5 height 5
click at [140, 227] on div "Undo" at bounding box center [142, 228] width 8 height 3
click at [139, 228] on div "Undo" at bounding box center [142, 228] width 8 height 3
click at [138, 228] on div "Undo" at bounding box center [142, 228] width 8 height 3
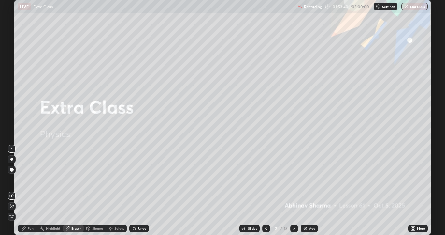
click at [139, 228] on div "Undo" at bounding box center [142, 228] width 8 height 3
click at [140, 228] on div "Undo" at bounding box center [142, 228] width 8 height 3
click at [141, 230] on div "Undo" at bounding box center [142, 228] width 8 height 3
click at [141, 228] on div "Undo" at bounding box center [142, 228] width 8 height 3
click at [414, 7] on button "End Class" at bounding box center [415, 7] width 26 height 8
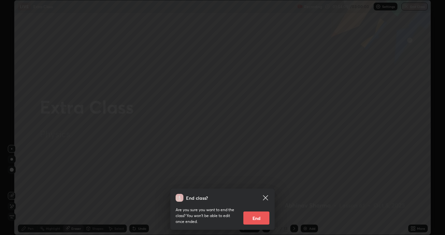
click at [258, 220] on button "End" at bounding box center [257, 217] width 26 height 13
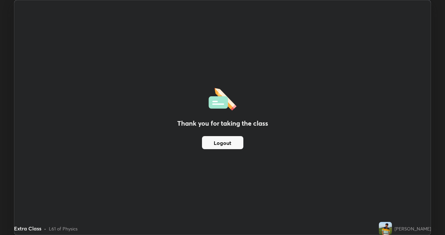
click at [235, 148] on button "Logout" at bounding box center [222, 142] width 41 height 13
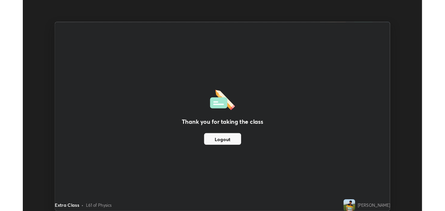
scroll to position [32392, 32157]
